Goal: Task Accomplishment & Management: Complete application form

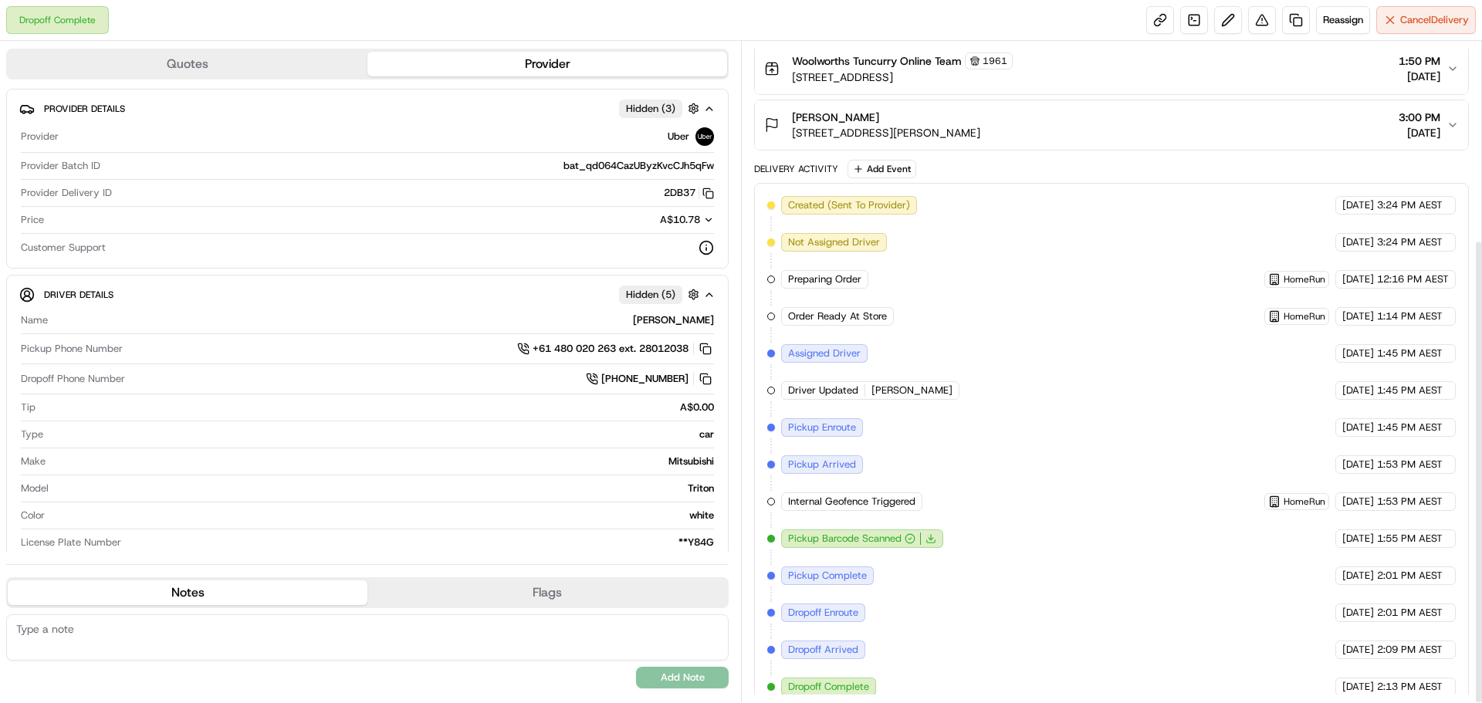
scroll to position [282, 0]
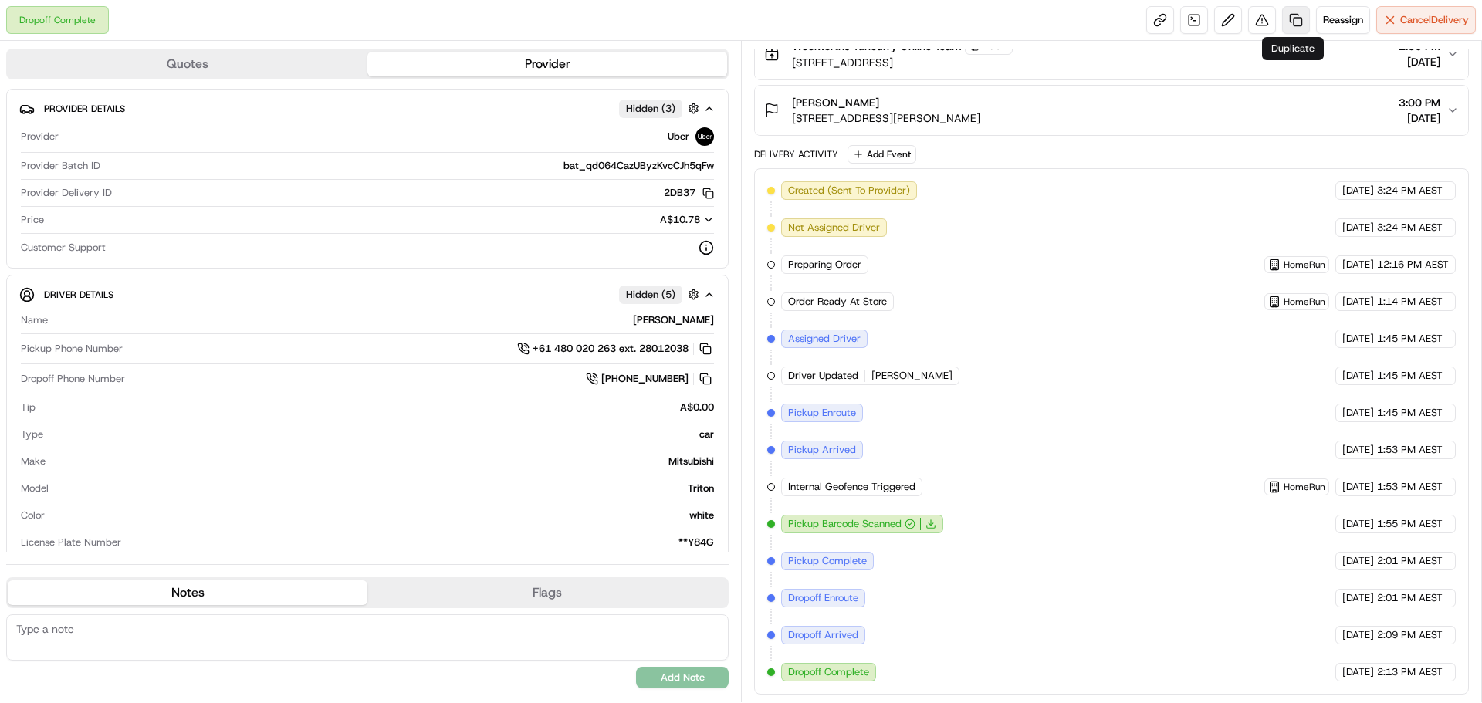
click at [1296, 22] on link at bounding box center [1296, 20] width 28 height 28
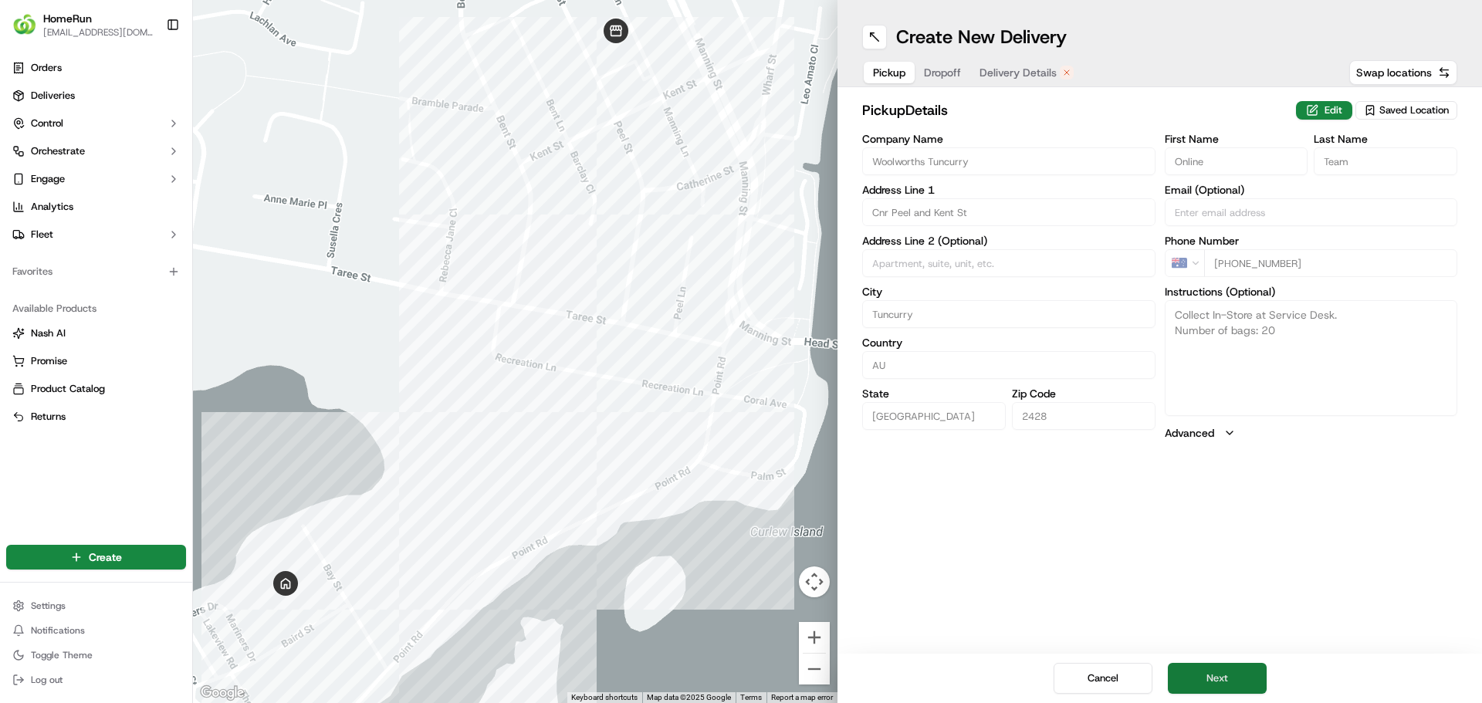
click at [1221, 677] on button "Next" at bounding box center [1216, 678] width 99 height 31
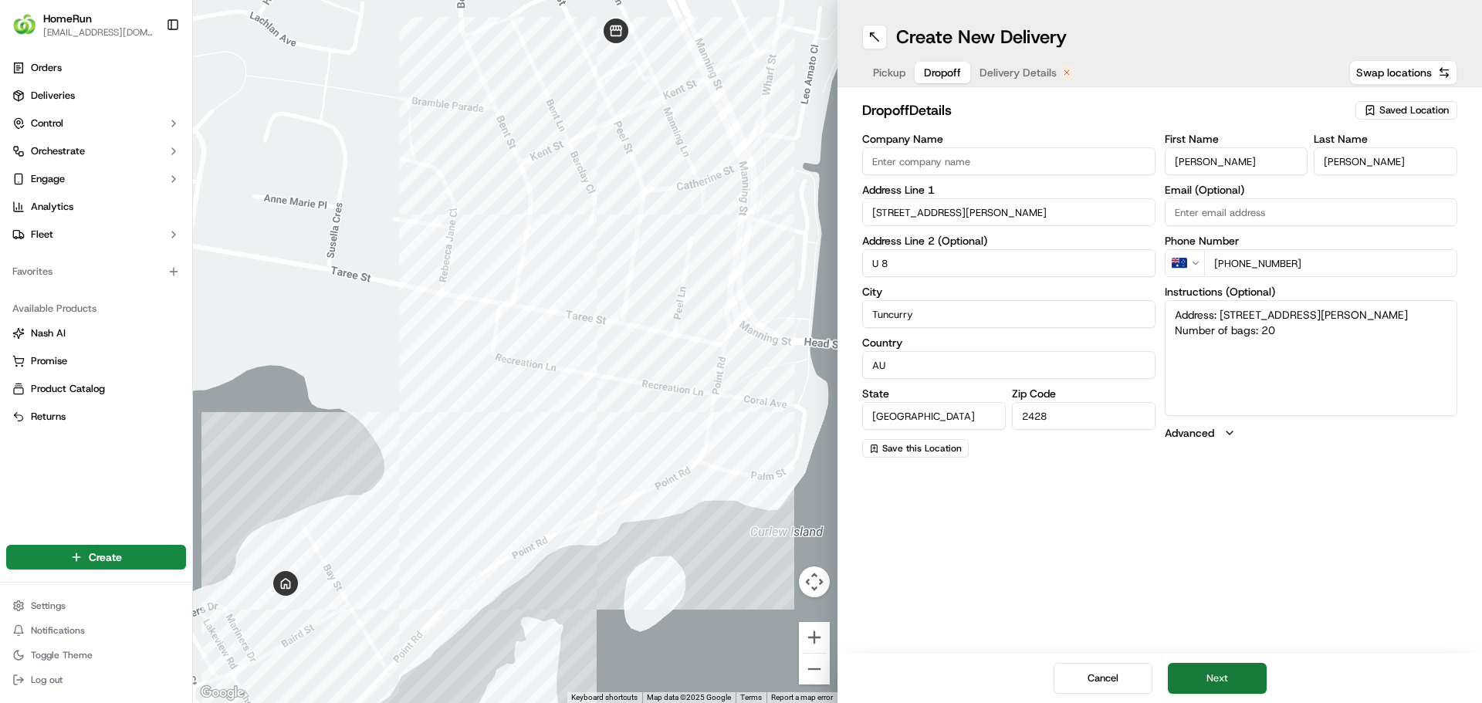
click at [1245, 679] on button "Next" at bounding box center [1216, 678] width 99 height 31
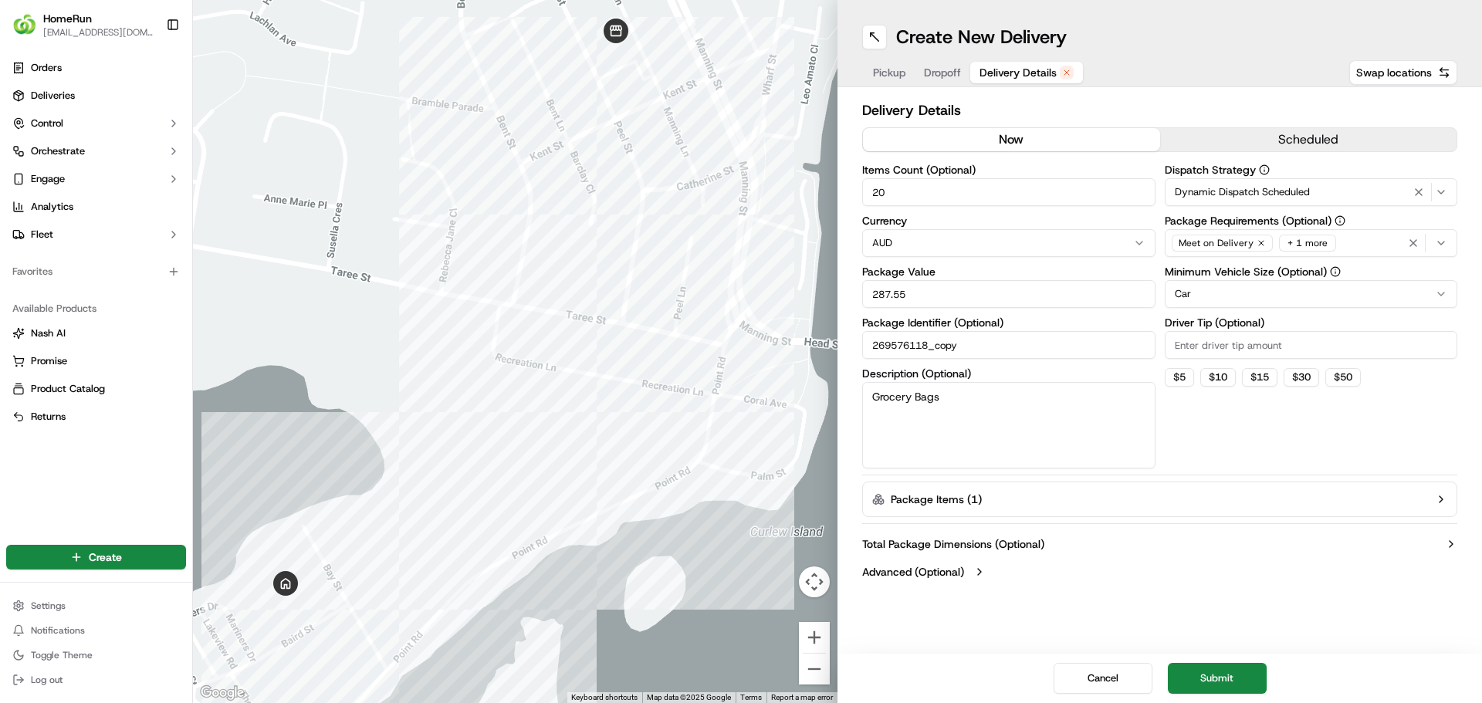
click at [1009, 146] on button "now" at bounding box center [1011, 139] width 297 height 23
click at [1246, 679] on button "Submit" at bounding box center [1216, 678] width 99 height 31
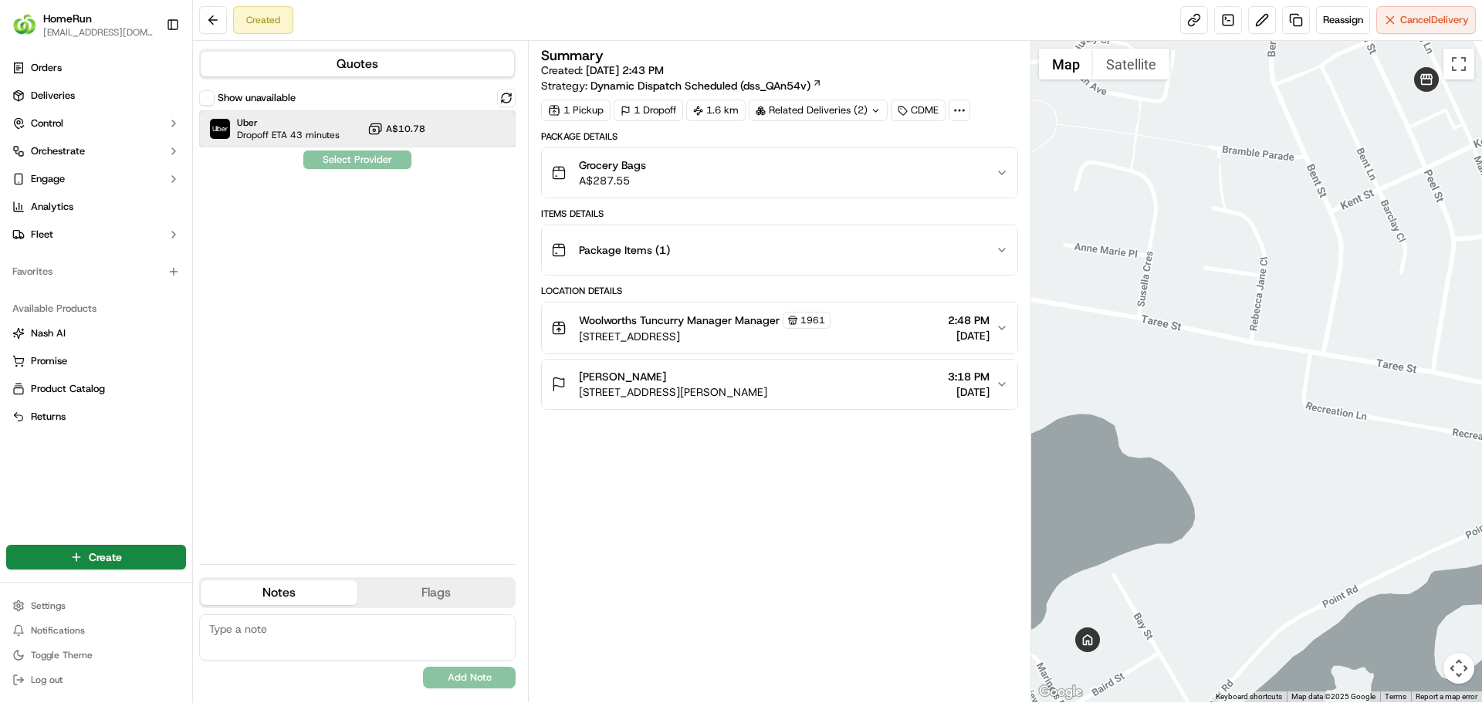
click at [326, 129] on span "Dropoff ETA 43 minutes" at bounding box center [288, 135] width 103 height 12
click at [377, 157] on button "Assign Provider" at bounding box center [357, 159] width 110 height 19
